Goal: Transaction & Acquisition: Purchase product/service

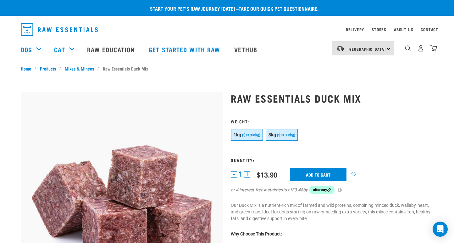
click at [290, 135] on span "($13.30/kg)" at bounding box center [286, 135] width 18 height 4
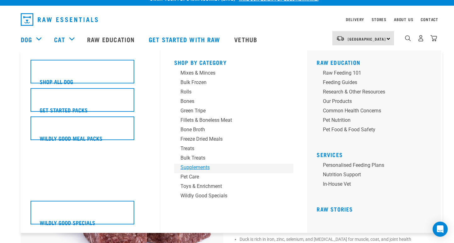
scroll to position [13, 0]
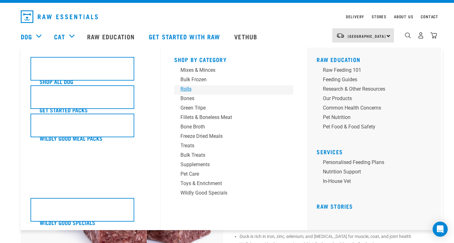
click at [189, 89] on div "Rolls" at bounding box center [230, 89] width 98 height 8
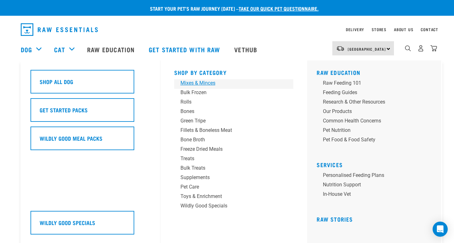
click at [194, 84] on div "Mixes & Minces" at bounding box center [230, 83] width 98 height 8
click at [194, 81] on div "Mixes & Minces" at bounding box center [230, 83] width 98 height 8
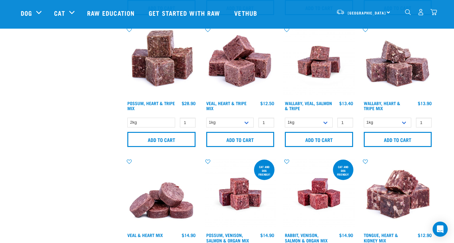
scroll to position [887, 0]
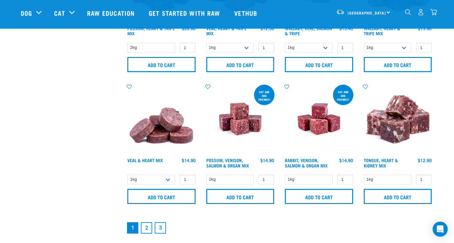
click at [314, 123] on img at bounding box center [318, 118] width 71 height 71
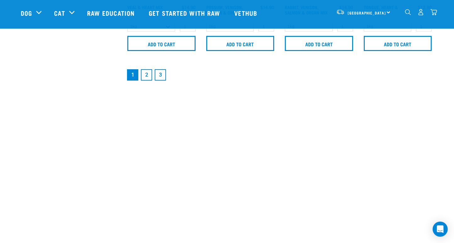
scroll to position [1043, 0]
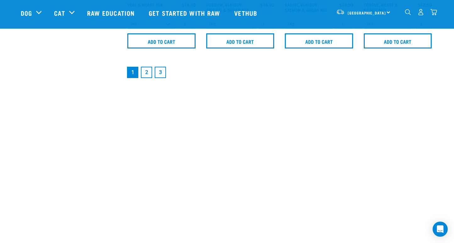
click at [147, 74] on link "2" at bounding box center [146, 72] width 11 height 11
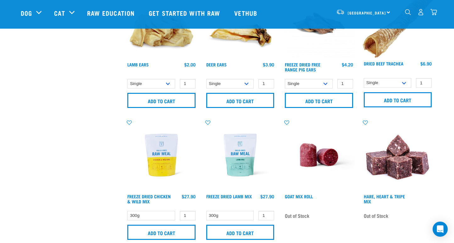
scroll to position [721, 0]
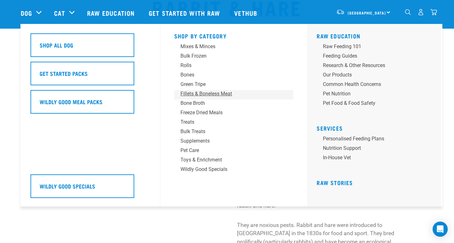
scroll to position [41, 0]
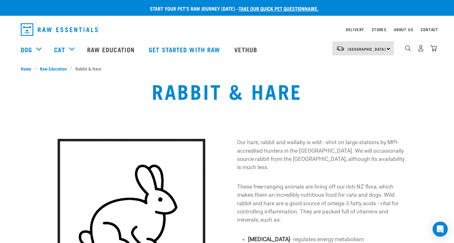
scroll to position [135, 0]
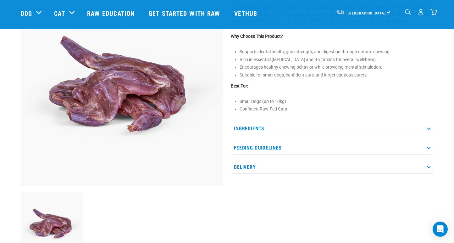
scroll to position [59, 0]
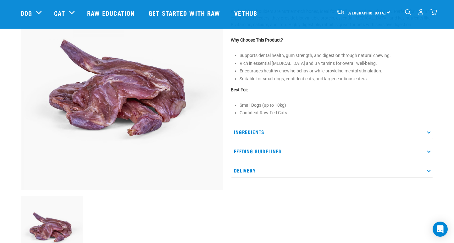
click at [253, 137] on p "Ingredients" at bounding box center [332, 132] width 203 height 14
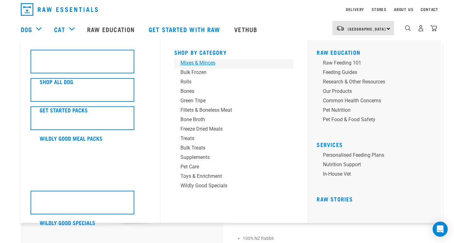
scroll to position [36, 0]
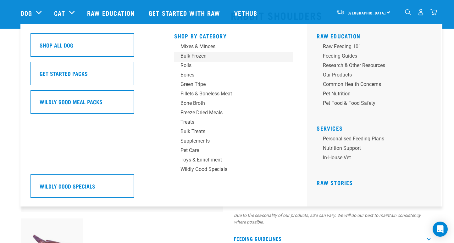
click at [189, 57] on div "Bulk Frozen" at bounding box center [230, 56] width 98 height 8
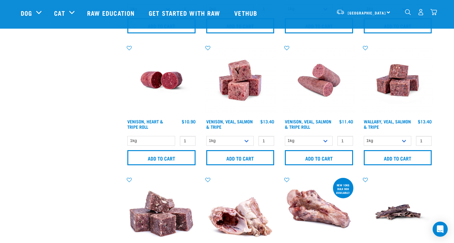
scroll to position [397, 0]
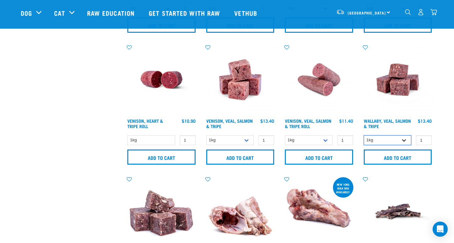
select select "278010"
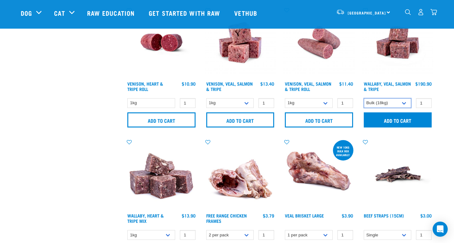
scroll to position [435, 0]
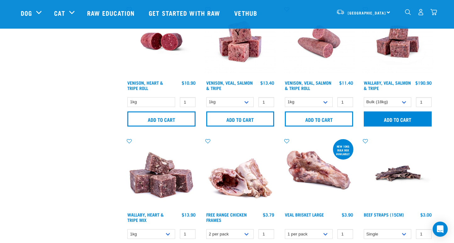
click at [385, 120] on input "Add to cart" at bounding box center [398, 118] width 68 height 15
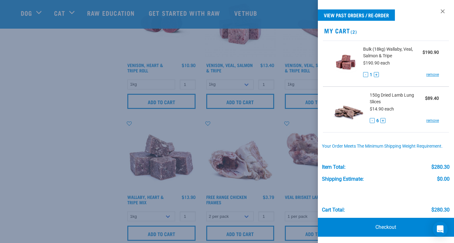
scroll to position [455, 0]
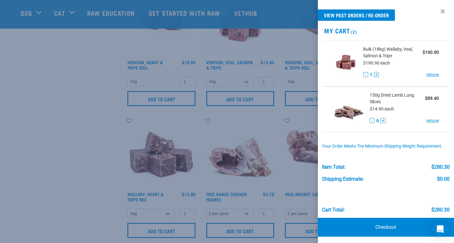
click at [372, 121] on button "-" at bounding box center [372, 120] width 5 height 5
click at [99, 155] on div at bounding box center [227, 121] width 454 height 243
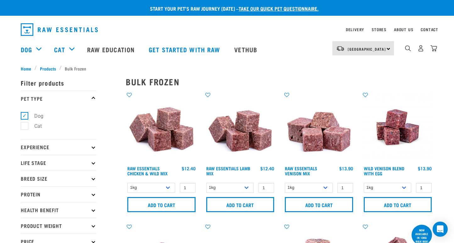
scroll to position [0, 0]
click at [434, 48] on img "dropdown navigation" at bounding box center [434, 48] width 7 height 7
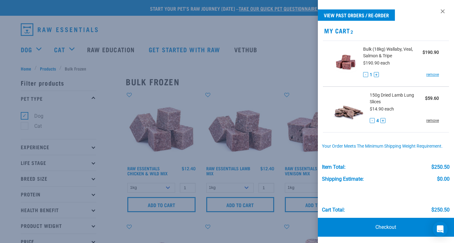
click at [434, 120] on link "remove" at bounding box center [432, 121] width 13 height 6
